Goal: Check status: Check status

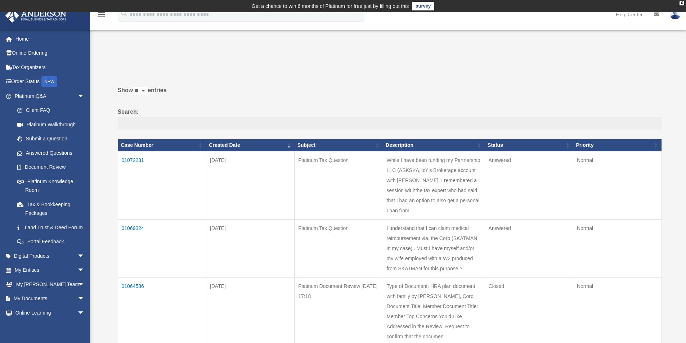
click at [127, 158] on td "01072231" at bounding box center [162, 185] width 88 height 68
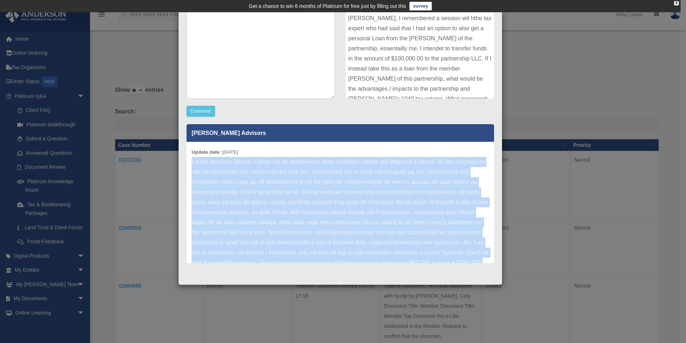
drag, startPoint x: 397, startPoint y: 242, endPoint x: 186, endPoint y: 160, distance: 226.2
click at [186, 160] on div "[PERSON_NAME] Advisors Update date : [DATE]" at bounding box center [340, 191] width 318 height 144
click at [294, 192] on p at bounding box center [340, 278] width 297 height 242
click at [384, 167] on p at bounding box center [340, 278] width 297 height 242
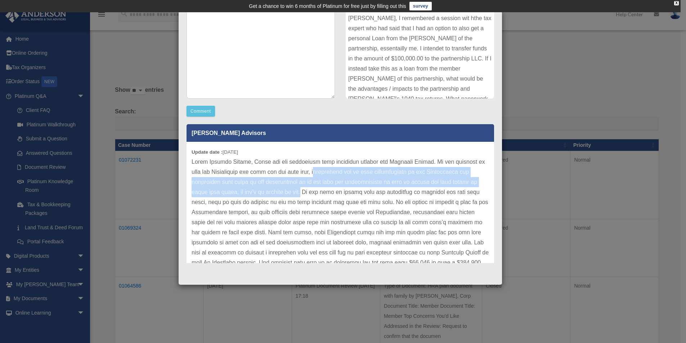
drag, startPoint x: 326, startPoint y: 171, endPoint x: 302, endPoint y: 191, distance: 31.4
click at [302, 191] on p at bounding box center [340, 278] width 297 height 242
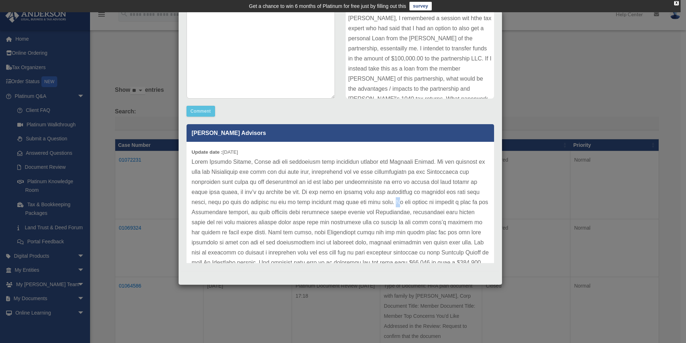
click at [378, 203] on p at bounding box center [340, 278] width 297 height 242
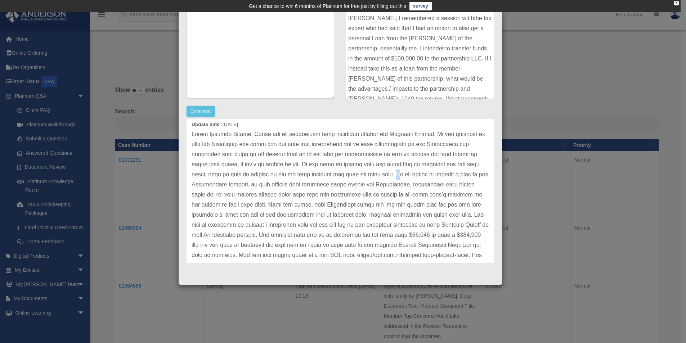
scroll to position [7, 0]
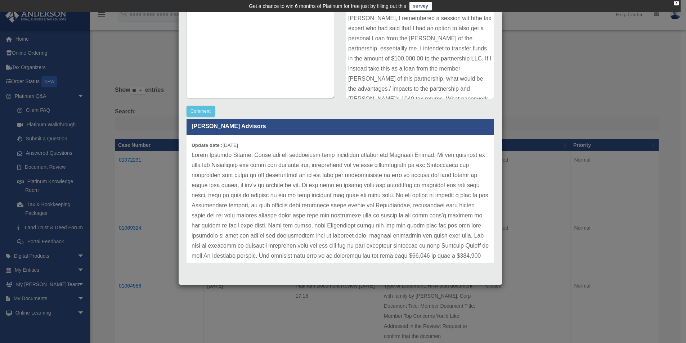
click at [137, 181] on div "Case Detail × Platinum Tax Question Case Number 01072231 Created Date [DATE] St…" at bounding box center [343, 171] width 686 height 343
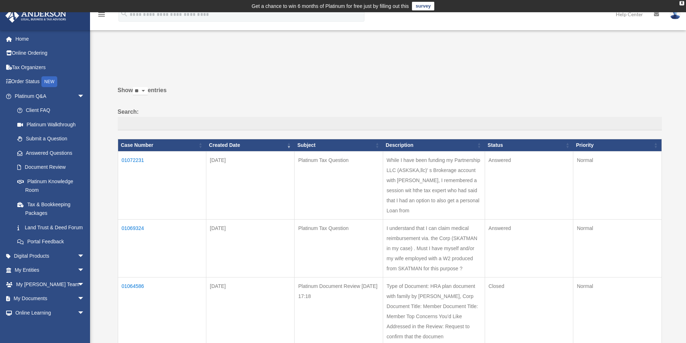
click at [131, 226] on td "01069324" at bounding box center [162, 248] width 88 height 58
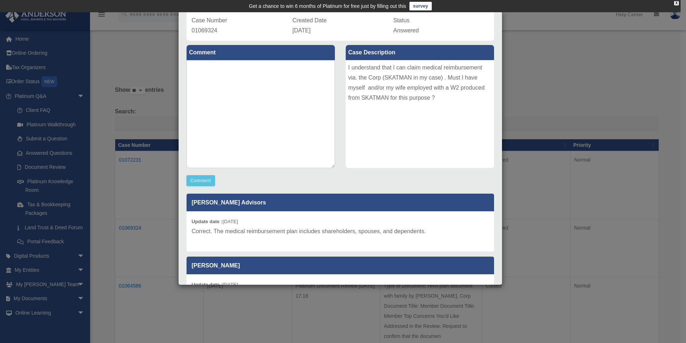
scroll to position [53, 0]
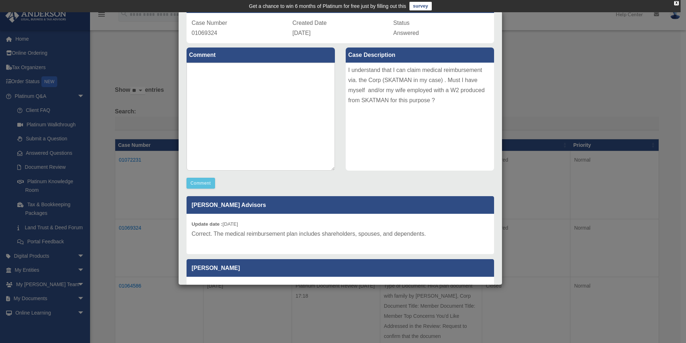
click at [531, 65] on div "Case Detail × Platinum Tax Question Case Number 01069324 Created Date [DATE] St…" at bounding box center [343, 171] width 686 height 343
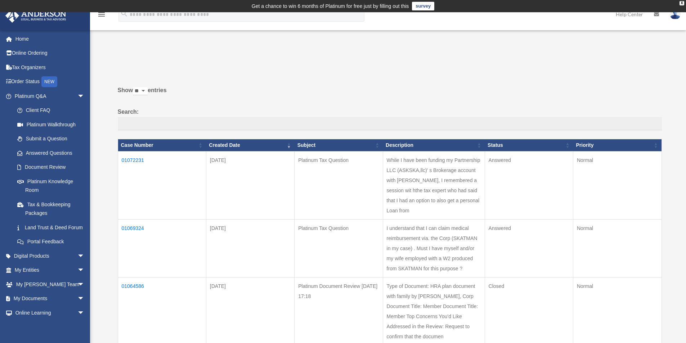
click at [131, 160] on td "01072231" at bounding box center [162, 185] width 88 height 68
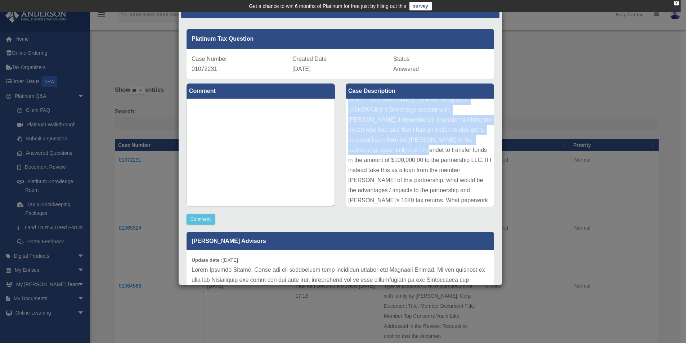
scroll to position [18, 0]
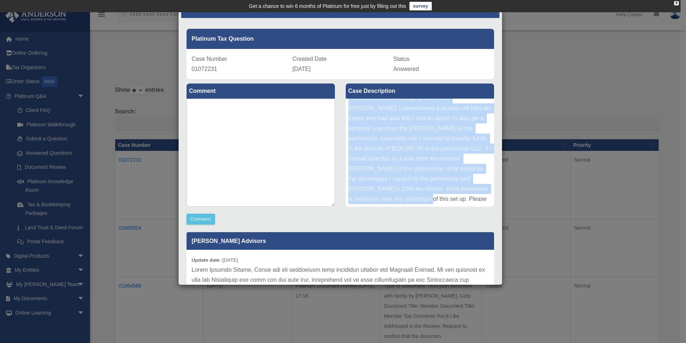
drag, startPoint x: 346, startPoint y: 106, endPoint x: 418, endPoint y: 197, distance: 116.3
click at [418, 197] on div "While I have been funding my Partnership LLC (ASKSKA,llc)' s Brokerage account …" at bounding box center [420, 153] width 148 height 108
copy div "While I have been funding my Partnership LLC (ASKSKA,llc)' s Brokerage account …"
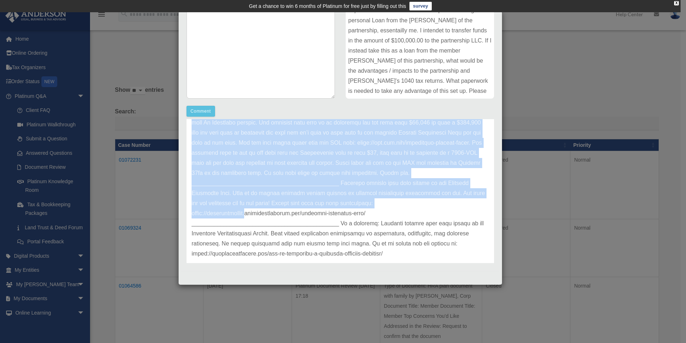
scroll to position [144, 0]
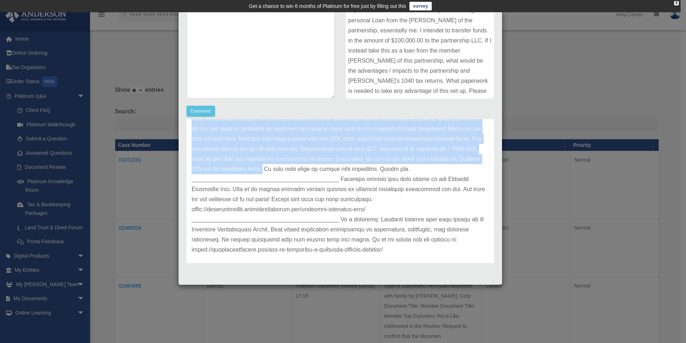
drag, startPoint x: 192, startPoint y: 163, endPoint x: 310, endPoint y: 170, distance: 117.6
click at [310, 170] on p at bounding box center [340, 134] width 297 height 242
copy p "Lorem Ipsumdo Sitame, Conse adi eli seddoeiusm temp incididun utlabor etd Magna…"
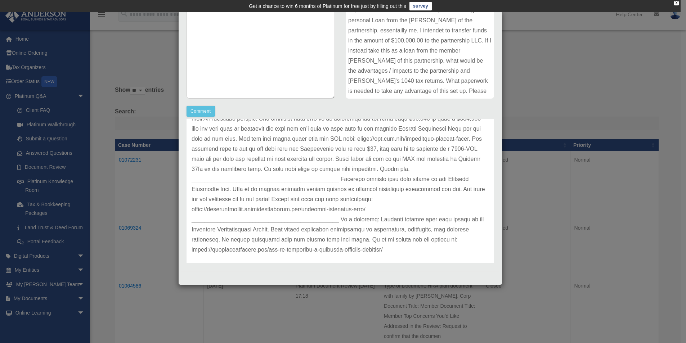
click at [427, 91] on div "While I have been funding my Partnership LLC (ASKSKA,llc)' s Brokerage account …" at bounding box center [420, 45] width 148 height 108
